Goal: Communication & Community: Connect with others

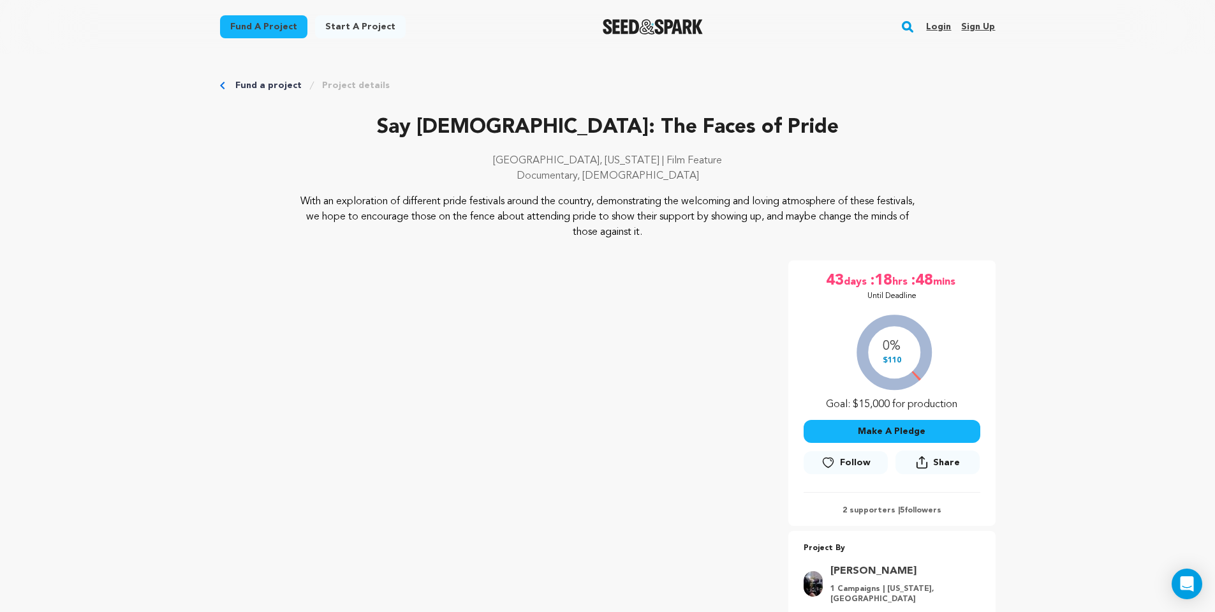
click at [937, 27] on link "Login" at bounding box center [938, 27] width 25 height 20
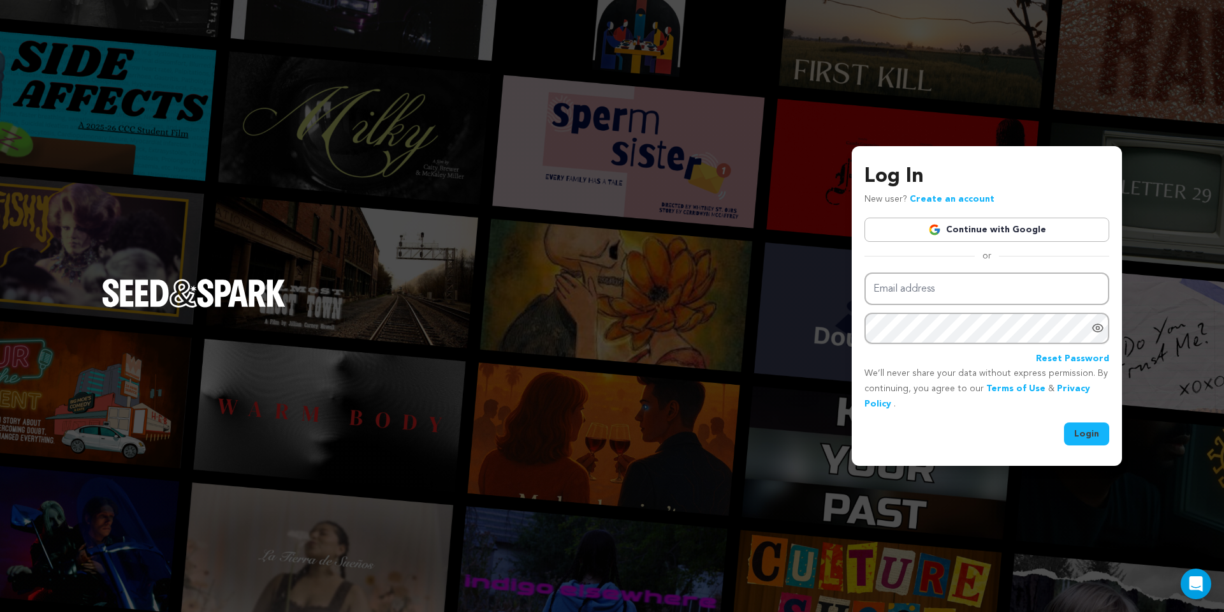
click at [983, 212] on div "Log In New user? Create an account Continue with Google or Email address Passwo…" at bounding box center [987, 303] width 245 height 284
click at [986, 227] on link "Continue with Google" at bounding box center [987, 229] width 245 height 24
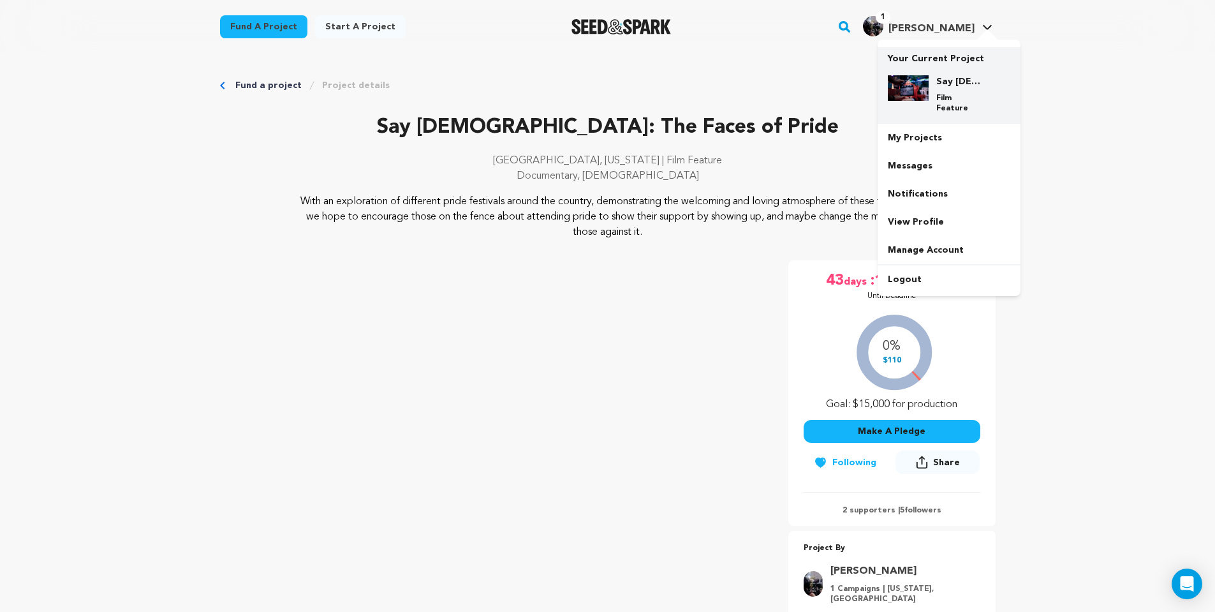
click at [927, 82] on img at bounding box center [908, 88] width 41 height 26
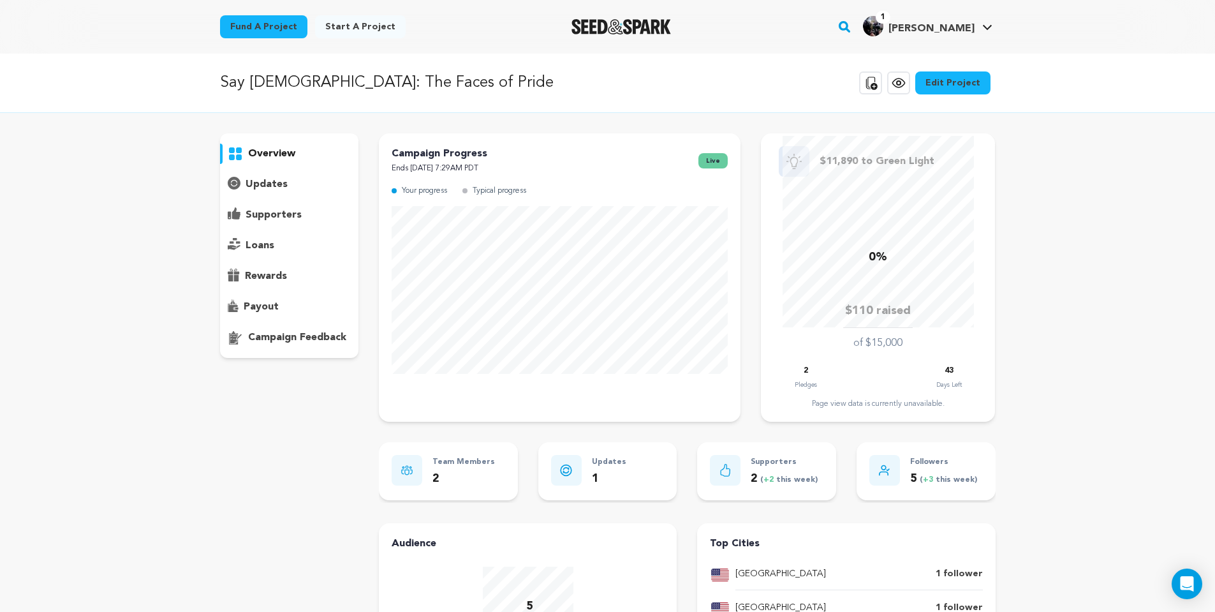
click at [271, 212] on p "supporters" at bounding box center [274, 214] width 56 height 15
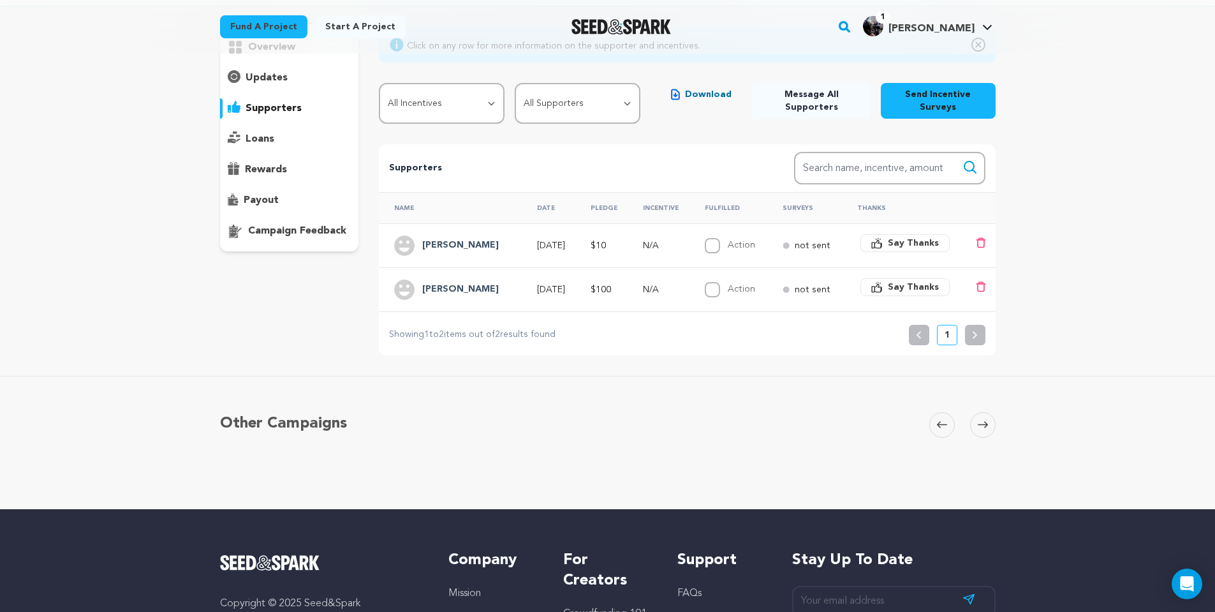
scroll to position [128, 0]
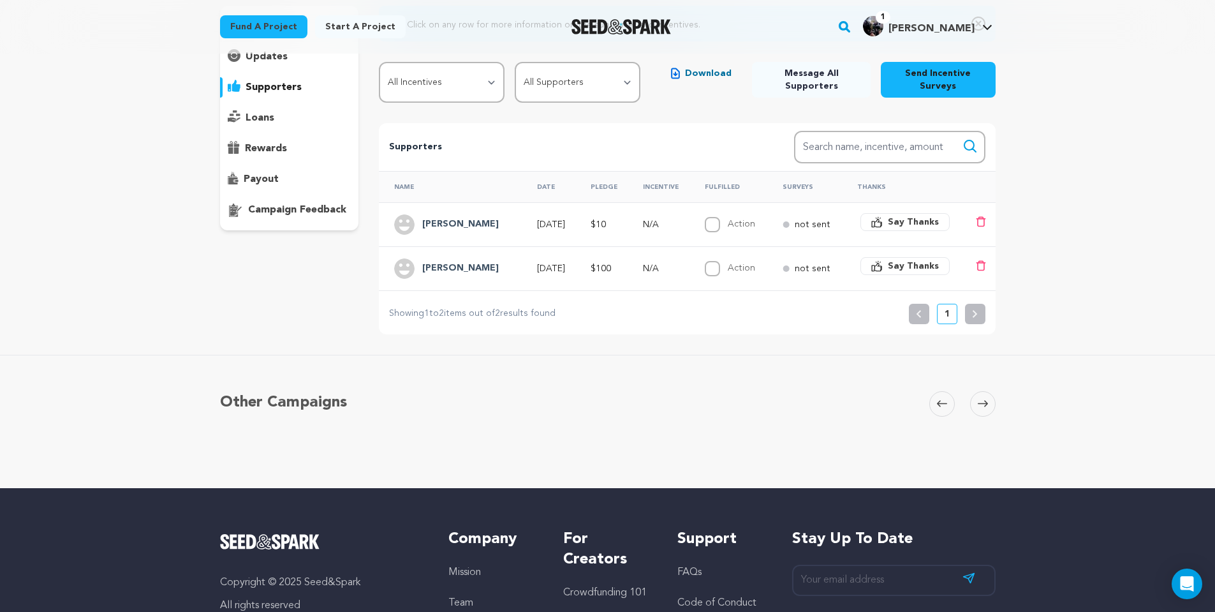
click at [450, 265] on h4 "[PERSON_NAME]" at bounding box center [460, 268] width 77 height 15
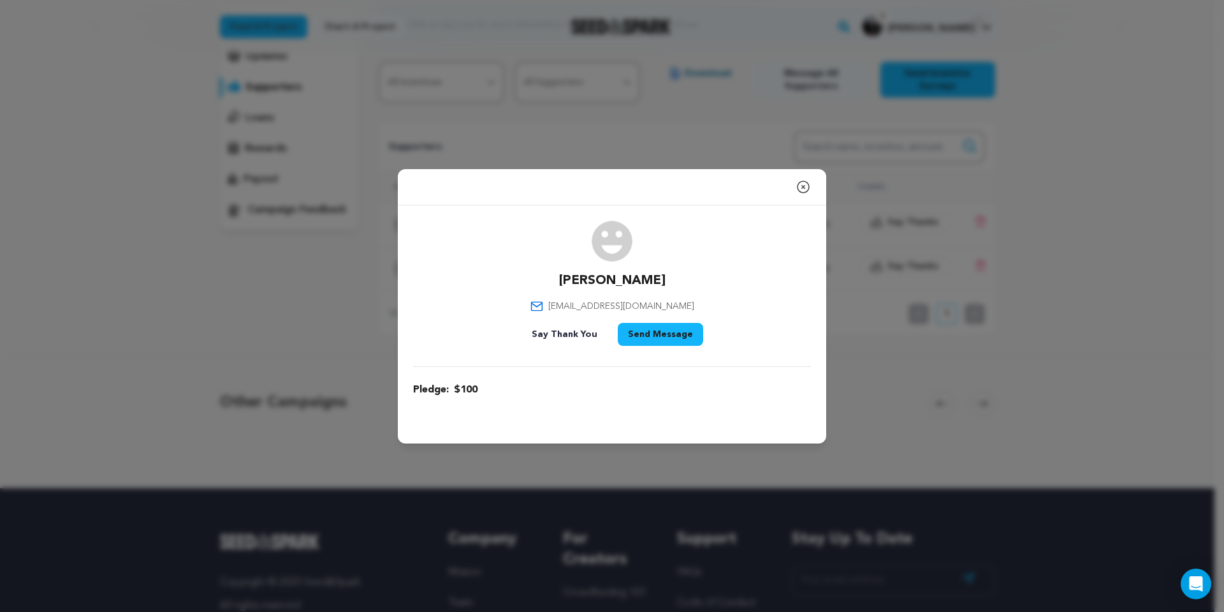
click at [322, 314] on div "Close modal Daniel Pine dpine@rosscenter.com" at bounding box center [612, 306] width 1224 height 612
click at [805, 189] on icon "button" at bounding box center [803, 186] width 15 height 15
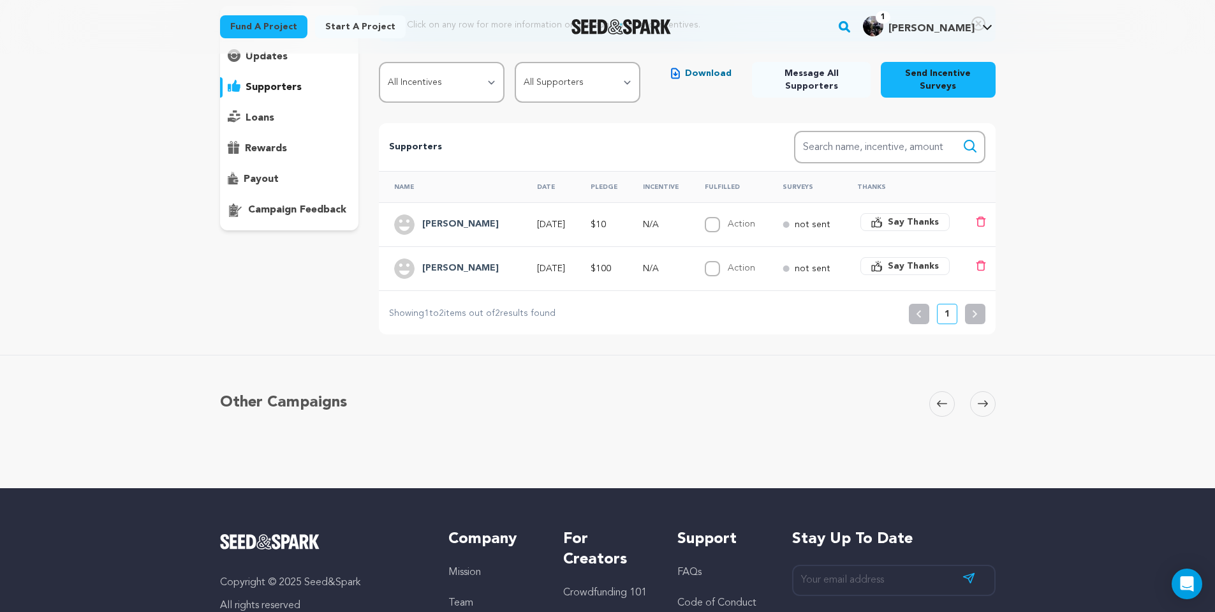
scroll to position [0, 0]
